Goal: Check status: Check status

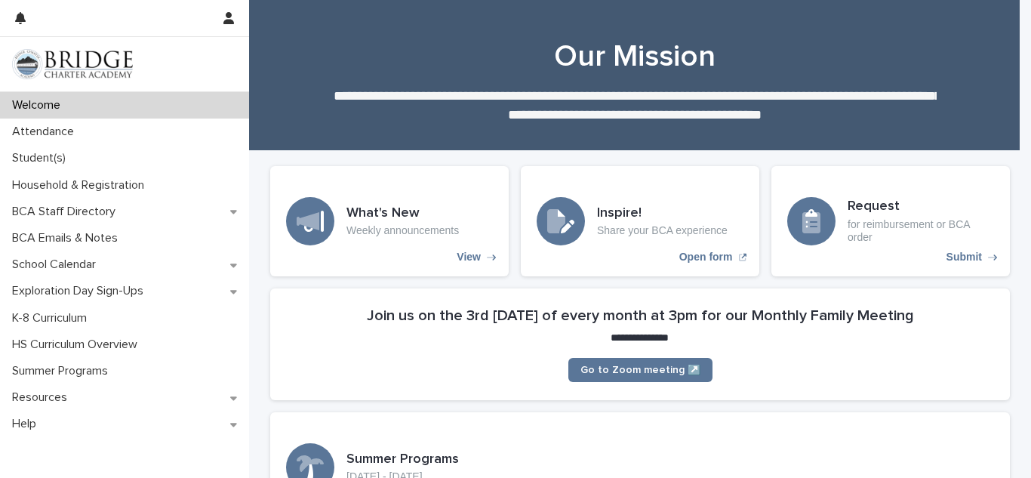
click at [35, 117] on div "Welcome" at bounding box center [124, 105] width 249 height 26
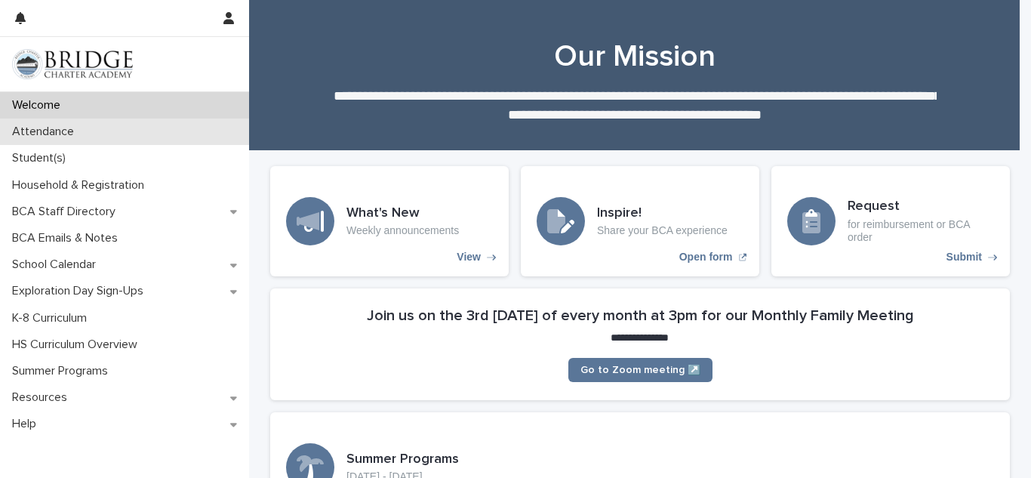
click at [37, 125] on p "Attendance" at bounding box center [46, 132] width 80 height 14
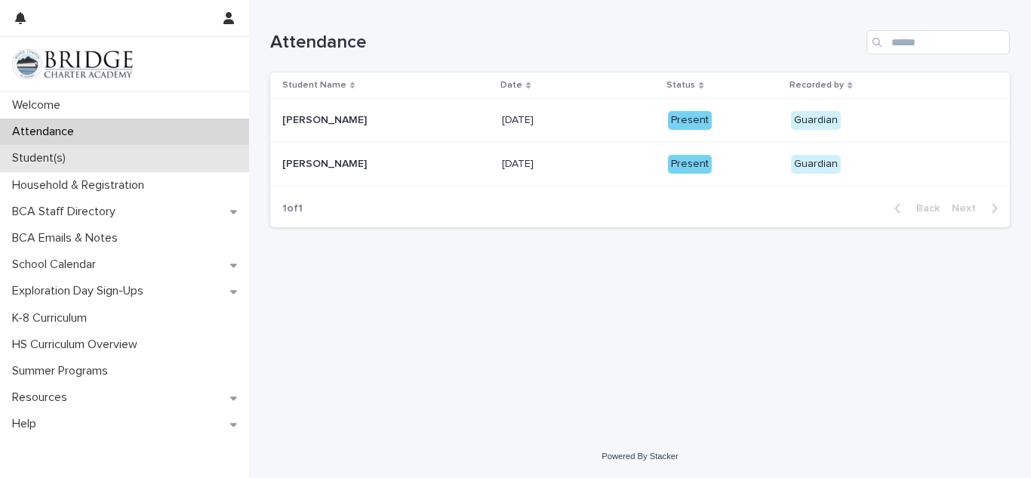
click at [192, 161] on div "Student(s)" at bounding box center [124, 158] width 249 height 26
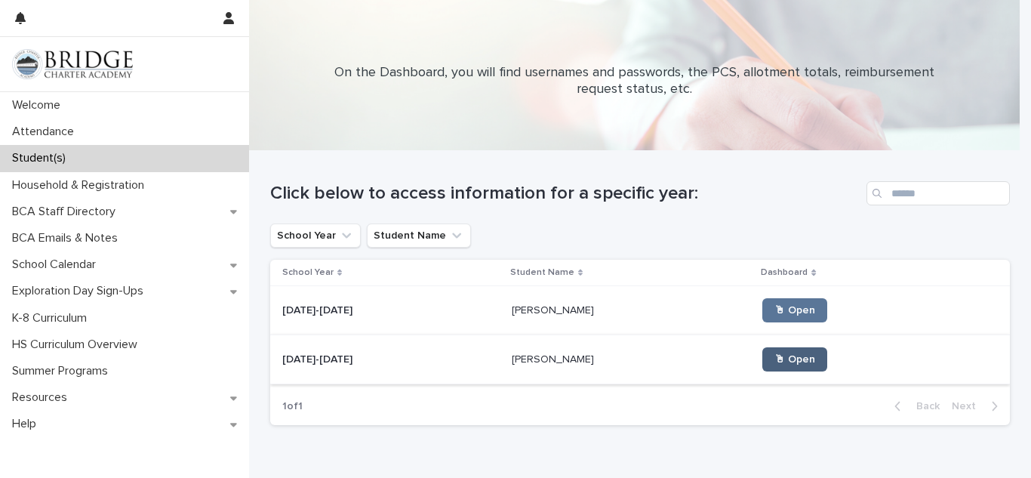
click at [762, 368] on link "🖱 Open" at bounding box center [794, 359] width 65 height 24
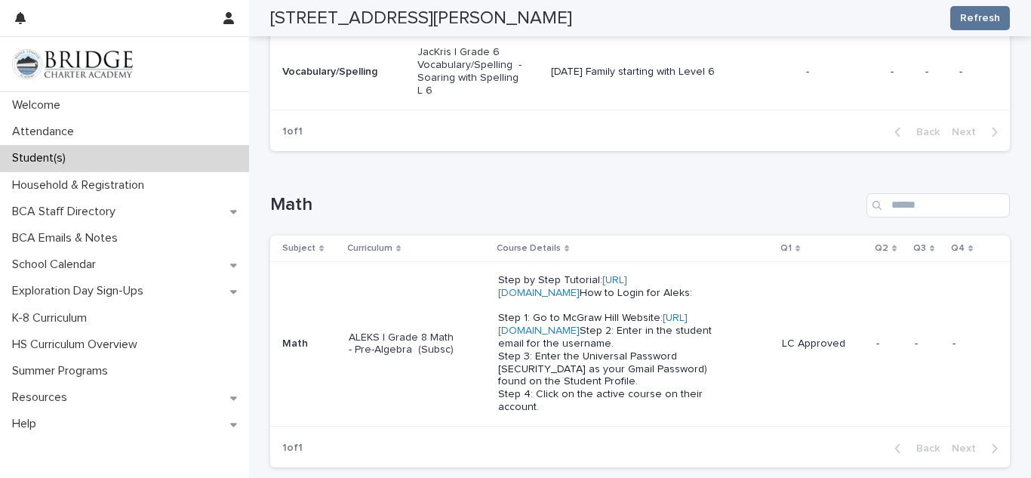
scroll to position [634, 0]
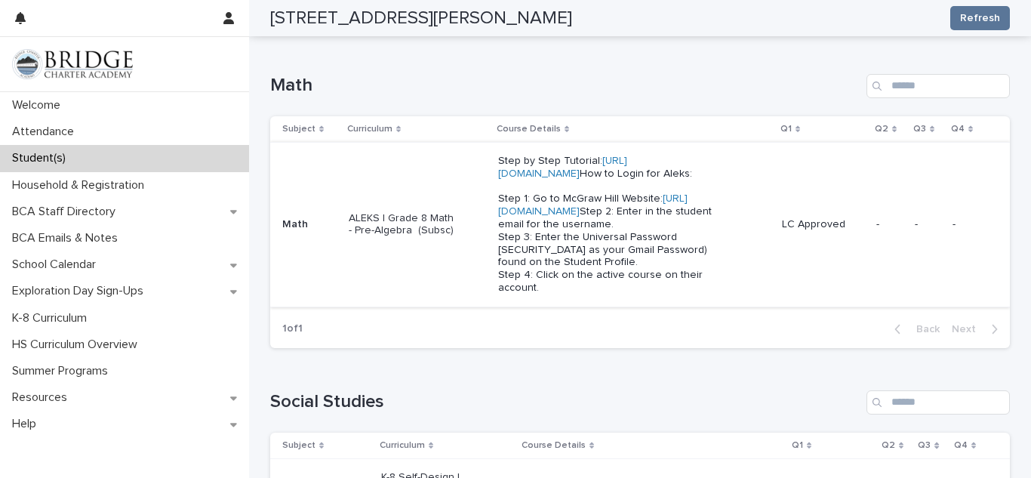
click at [598, 217] on link "[URL][DOMAIN_NAME]" at bounding box center [592, 204] width 189 height 23
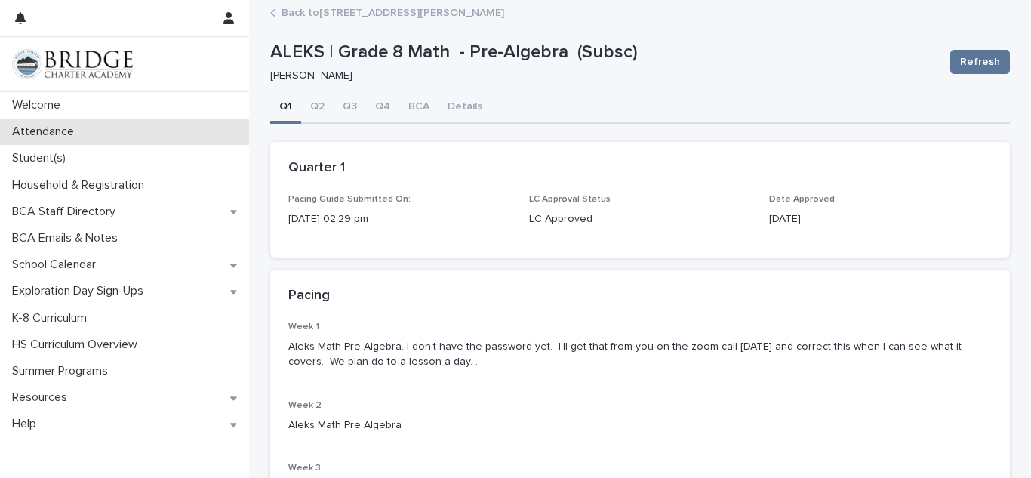
click at [152, 134] on div "Attendance" at bounding box center [124, 132] width 249 height 26
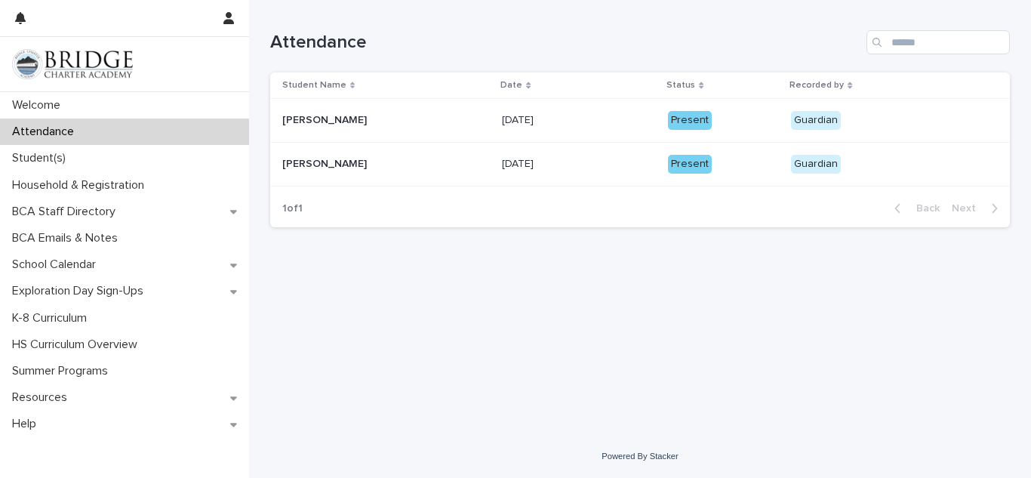
click at [796, 162] on div "Guardian" at bounding box center [816, 164] width 50 height 19
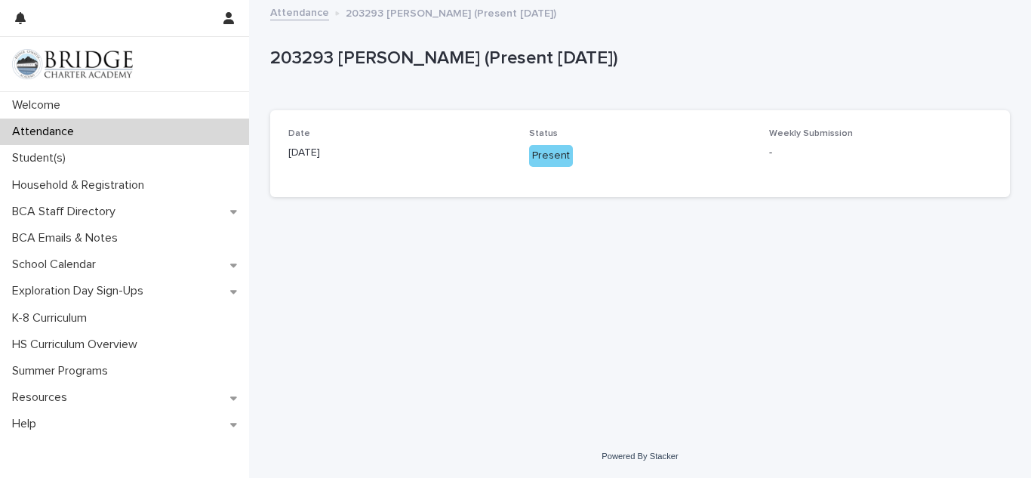
click at [781, 147] on p "-" at bounding box center [880, 153] width 223 height 16
click at [633, 276] on div "Loading... Saving… Loading... Saving… 203293 [PERSON_NAME] (Present [DATE]) 203…" at bounding box center [640, 200] width 755 height 396
click at [786, 167] on div "Weekly Submission -" at bounding box center [880, 150] width 223 height 45
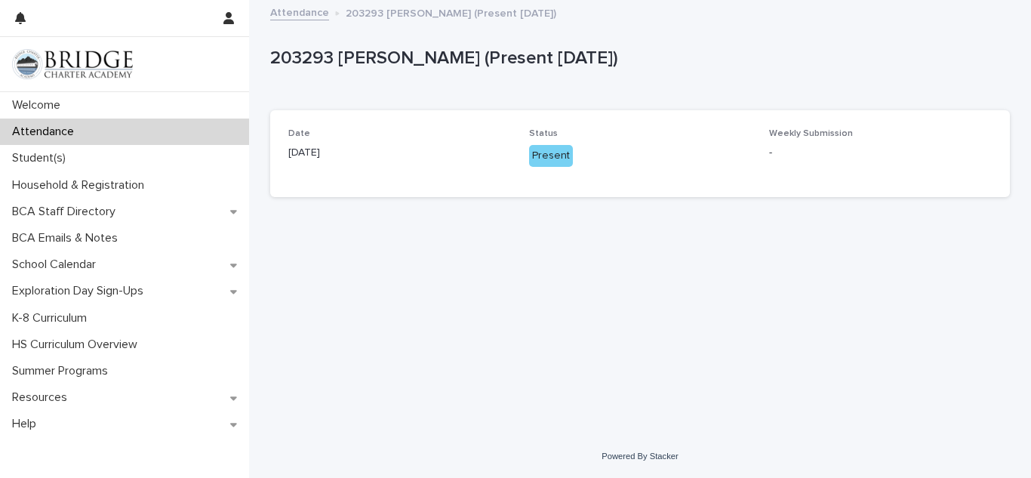
click at [117, 131] on div "Attendance" at bounding box center [124, 132] width 249 height 26
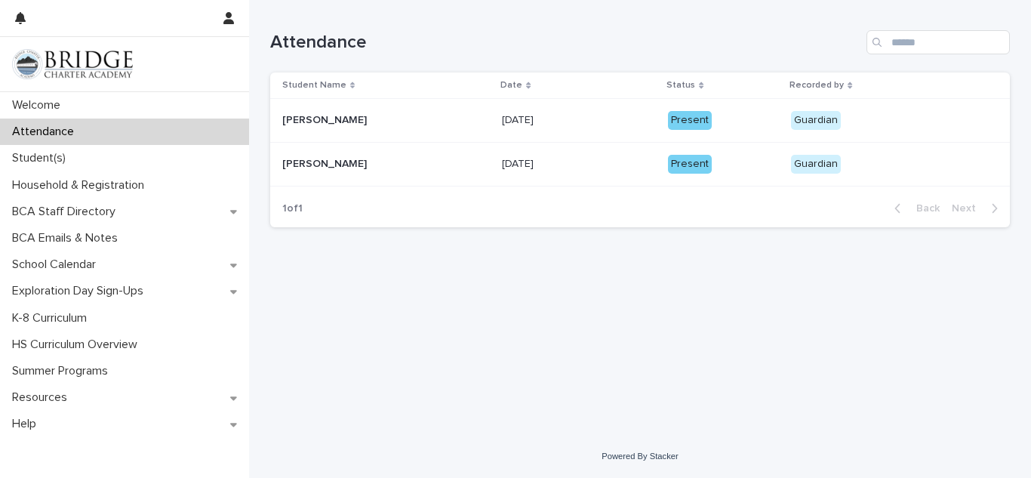
click at [681, 170] on div "Present" at bounding box center [690, 164] width 44 height 19
